Goal: Transaction & Acquisition: Subscribe to service/newsletter

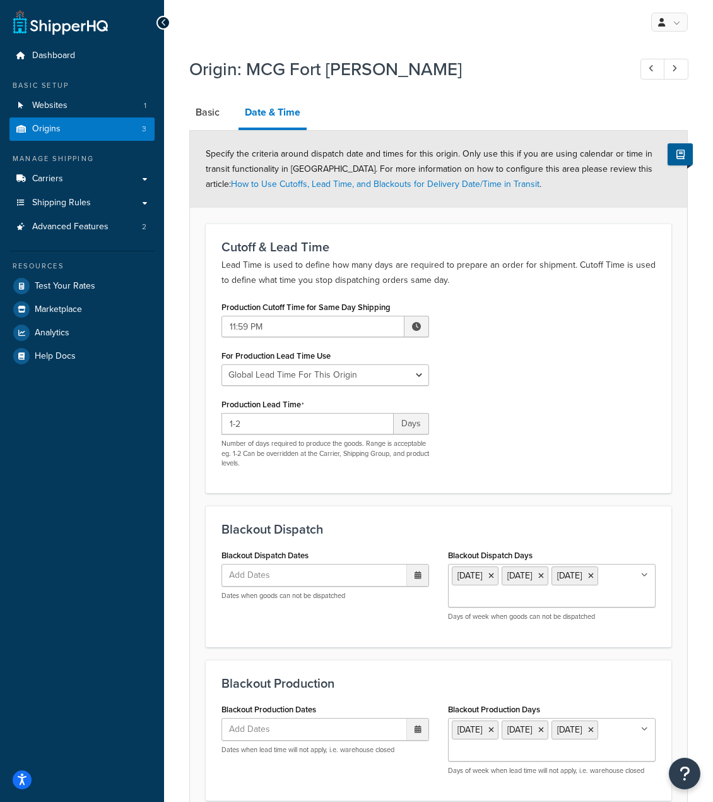
click at [527, 278] on p "Lead Time is used to define how many days are required to prepare an order for …" at bounding box center [439, 273] width 434 height 30
click at [97, 222] on span "Advanced Features" at bounding box center [70, 227] width 76 height 11
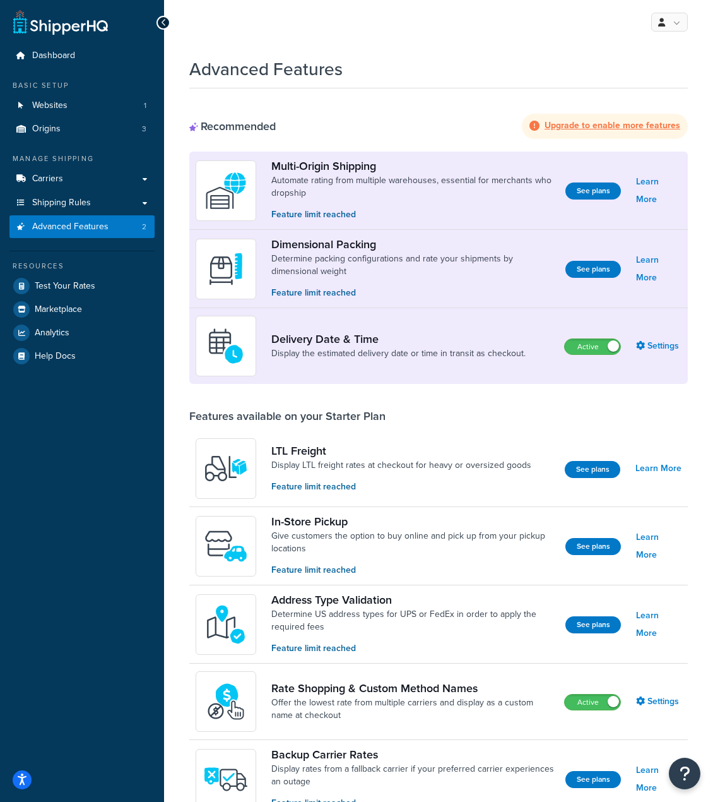
click at [579, 123] on strong "Upgrade to enable more features" at bounding box center [613, 125] width 136 height 13
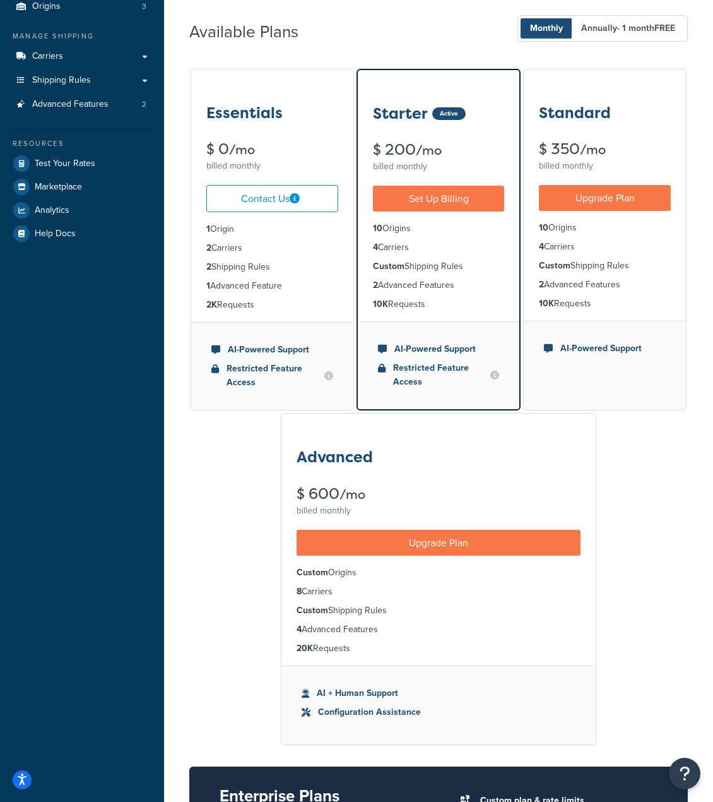
click at [401, 302] on li "10K Requests" at bounding box center [439, 304] width 132 height 14
click at [327, 588] on li "8 Carriers" at bounding box center [439, 591] width 284 height 14
click at [330, 592] on li "8 Carriers" at bounding box center [439, 591] width 284 height 14
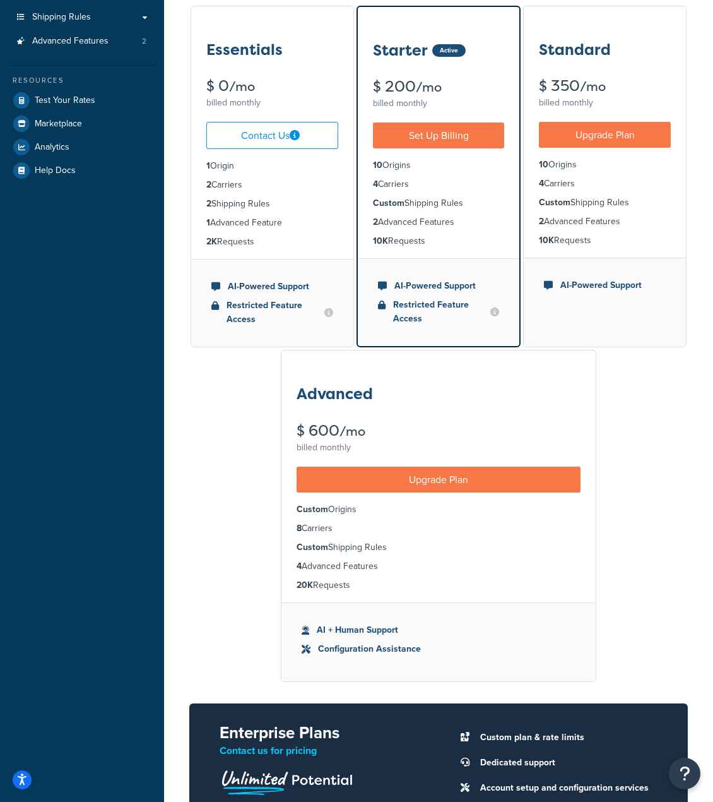
click at [343, 510] on li "Custom Origins" at bounding box center [439, 509] width 284 height 14
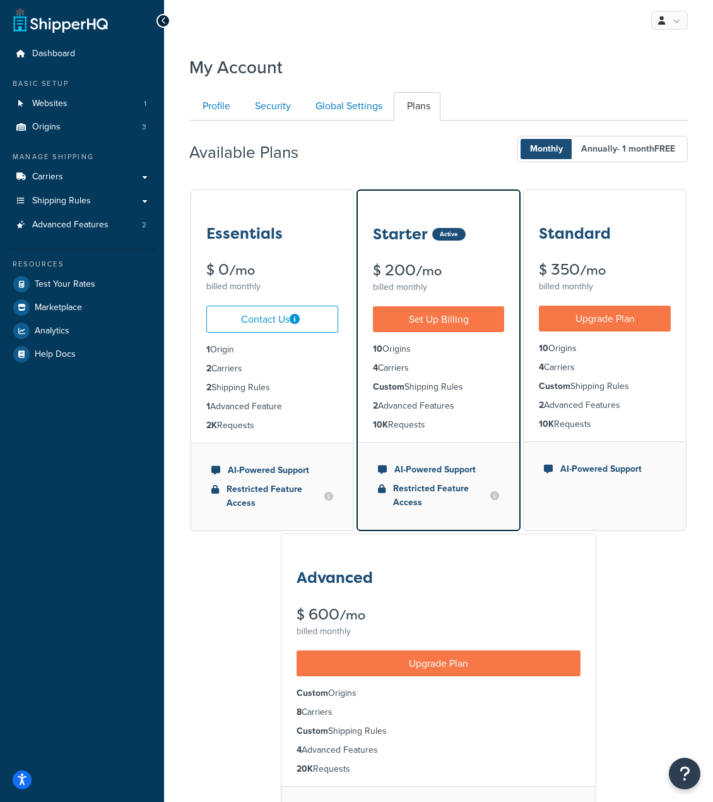
scroll to position [0, 0]
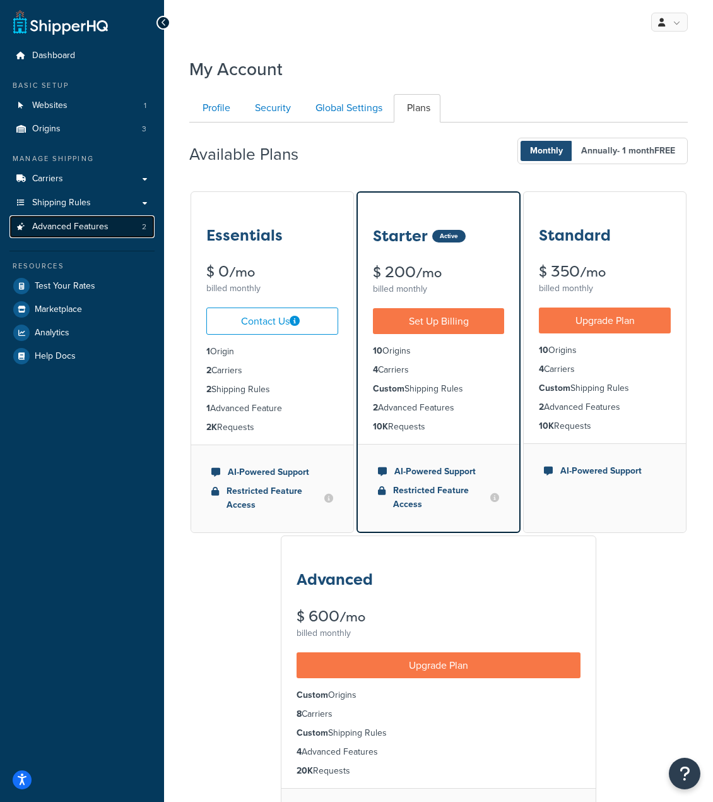
click at [95, 230] on span "Advanced Features" at bounding box center [70, 227] width 76 height 11
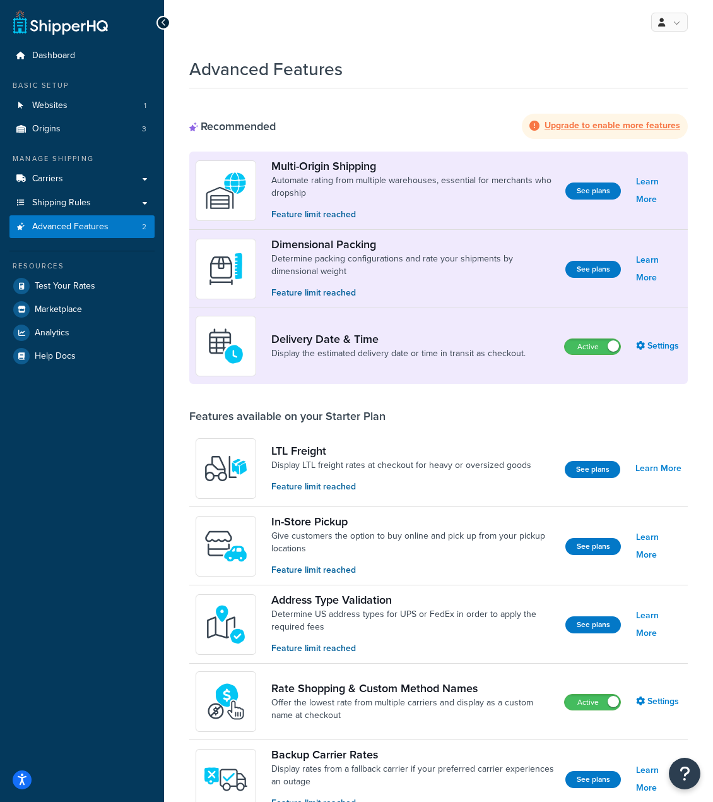
click at [343, 396] on div "Recommended Upgrade to enable more features Multi-Origin Shipping Automate rati…" at bounding box center [438, 700] width 499 height 1225
